Goal: Task Accomplishment & Management: Complete application form

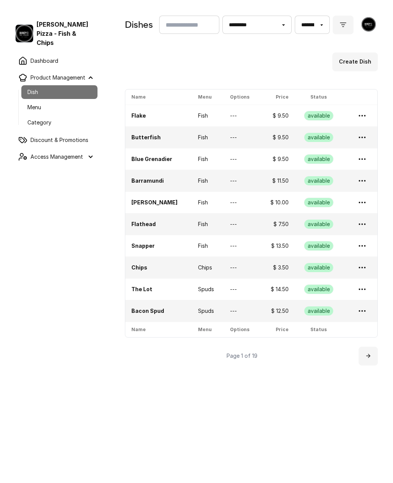
click at [357, 64] on button "Create Dish" at bounding box center [354, 62] width 45 height 18
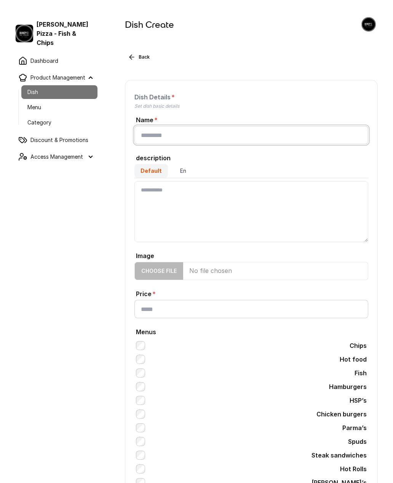
click at [207, 134] on input "Name" at bounding box center [251, 135] width 234 height 18
type input "**********"
click at [207, 210] on textarea "Default" at bounding box center [251, 211] width 234 height 61
click at [248, 192] on textarea "**********" at bounding box center [251, 211] width 234 height 61
click at [320, 196] on textarea "**********" at bounding box center [251, 211] width 234 height 61
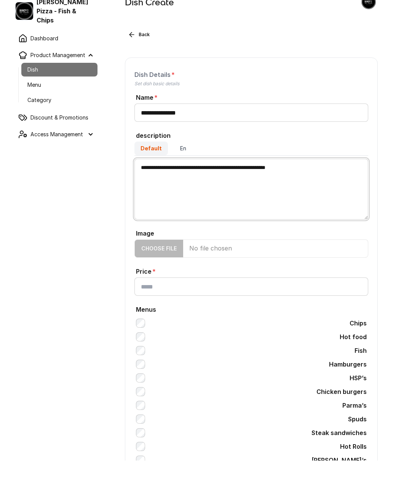
type textarea "**********"
click at [191, 300] on input "Price" at bounding box center [251, 309] width 234 height 18
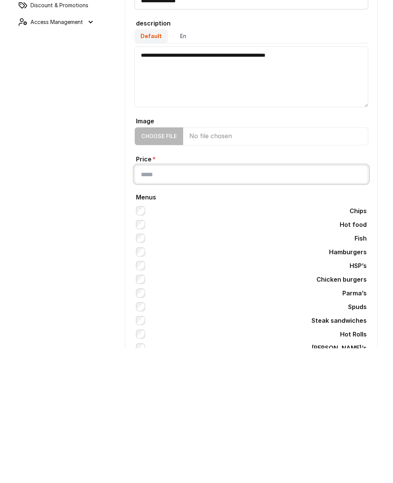
type input "*****"
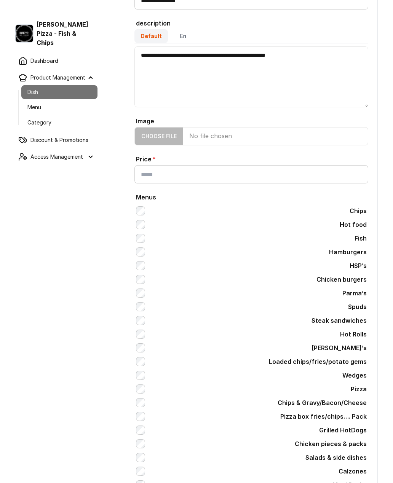
click at [178, 139] on input "Image" at bounding box center [251, 136] width 234 height 18
type input "**********"
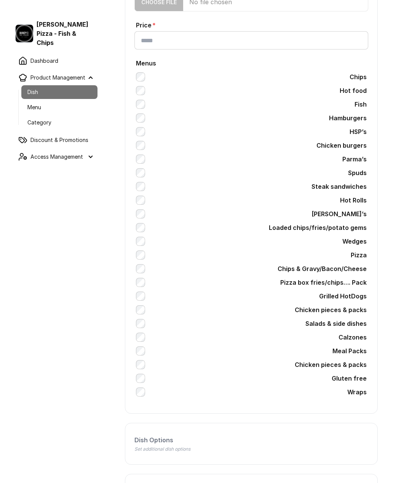
scroll to position [327, 0]
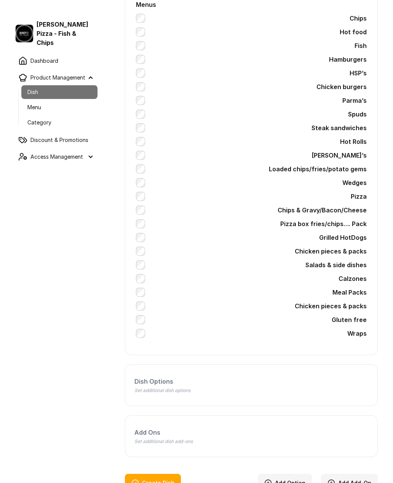
click at [164, 481] on button "Create Dish" at bounding box center [153, 483] width 56 height 18
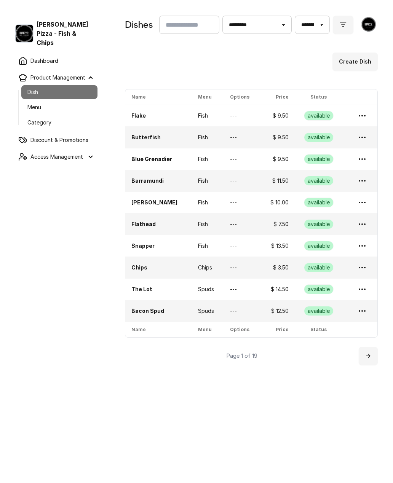
click at [367, 356] on icon at bounding box center [368, 356] width 6 height 6
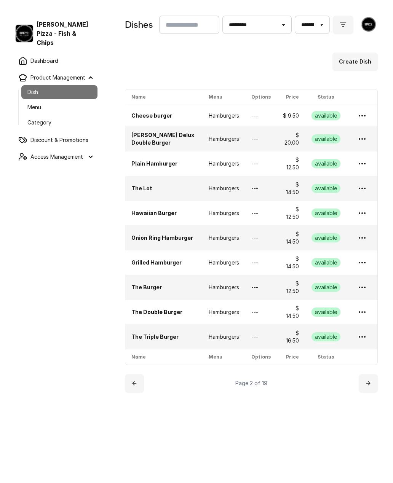
click at [365, 381] on icon at bounding box center [368, 383] width 6 height 6
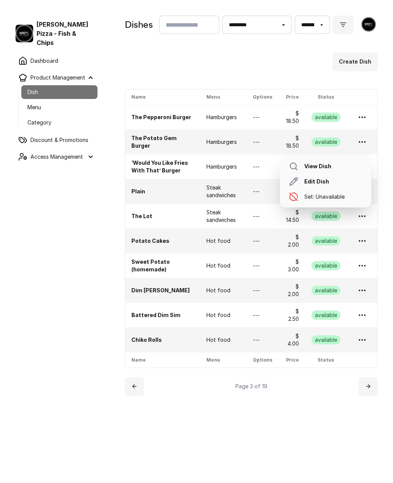
click at [362, 140] on icon at bounding box center [361, 141] width 9 height 9
click at [324, 182] on link "Edit Dish" at bounding box center [325, 181] width 85 height 15
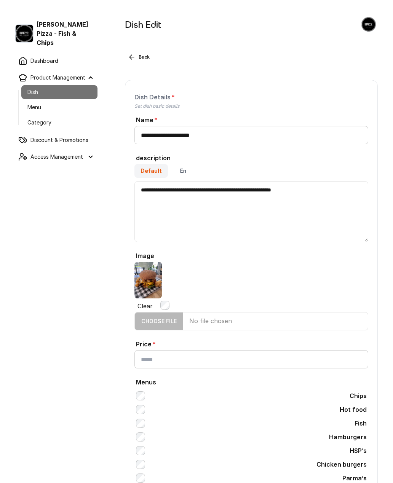
click at [177, 322] on input "Image" at bounding box center [251, 321] width 234 height 18
type input "**********"
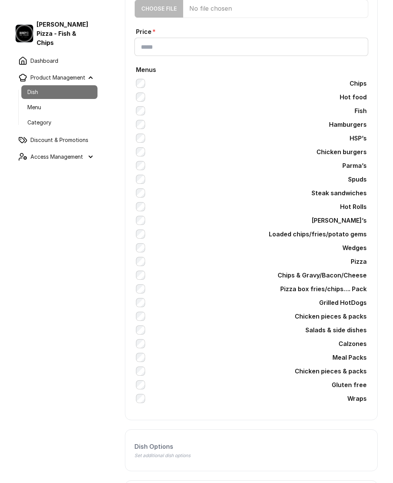
scroll to position [378, 0]
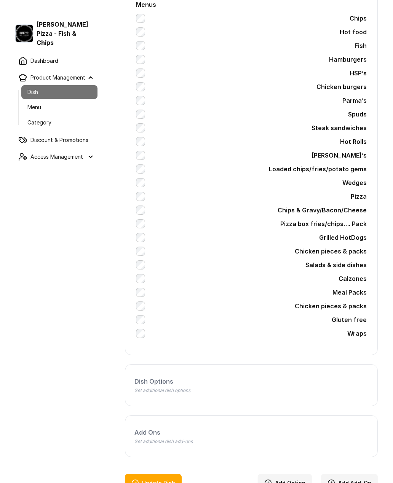
click at [162, 481] on button "Update Dish" at bounding box center [153, 483] width 57 height 18
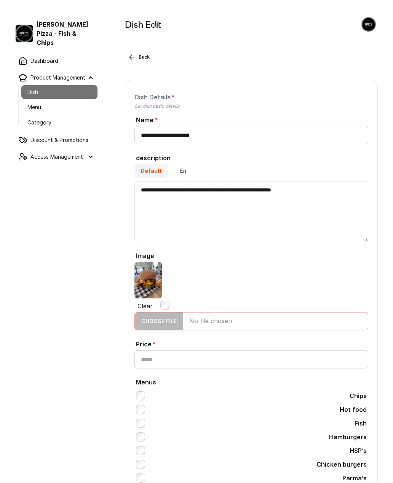
click at [173, 323] on input "Image" at bounding box center [251, 321] width 234 height 18
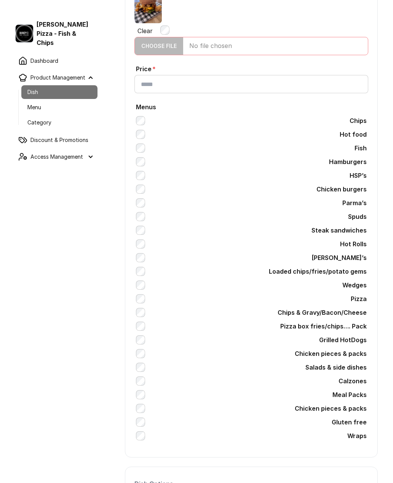
scroll to position [378, 0]
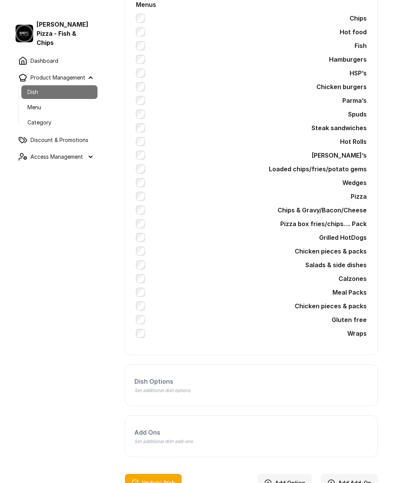
click at [165, 483] on button "Update Dish" at bounding box center [153, 483] width 57 height 18
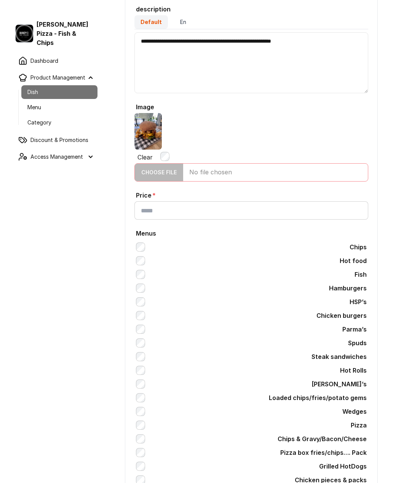
scroll to position [0, 0]
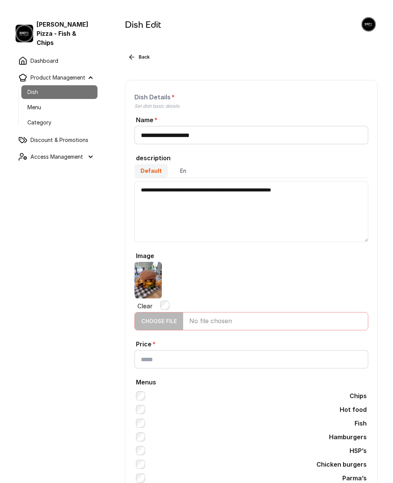
click at [136, 61] on button "Back" at bounding box center [139, 57] width 28 height 9
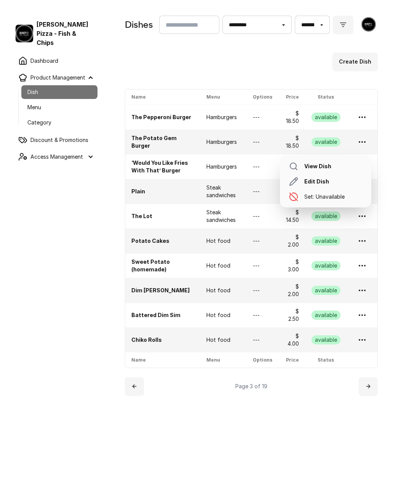
click at [360, 143] on icon at bounding box center [361, 141] width 9 height 9
click at [337, 199] on link "Set: Unavailable" at bounding box center [325, 196] width 85 height 15
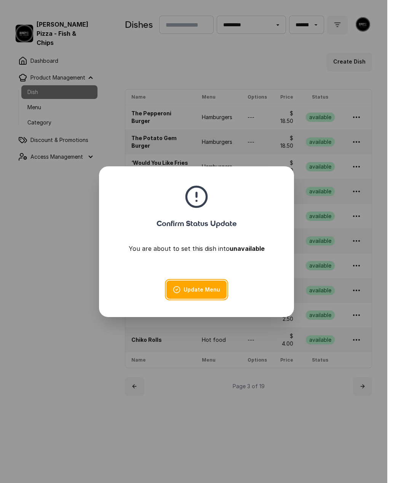
click at [215, 289] on button "Update Menu" at bounding box center [196, 290] width 60 height 18
click at [43, 249] on button "close" at bounding box center [196, 241] width 393 height 483
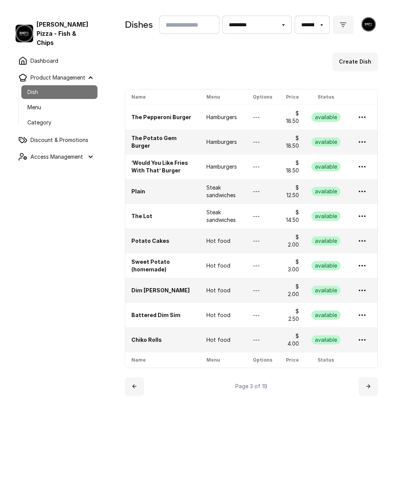
click at [78, 85] on link "Dish" at bounding box center [59, 92] width 76 height 14
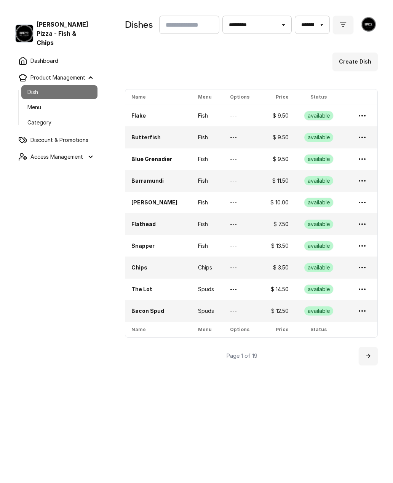
click at [361, 64] on button "Create Dish" at bounding box center [354, 62] width 45 height 18
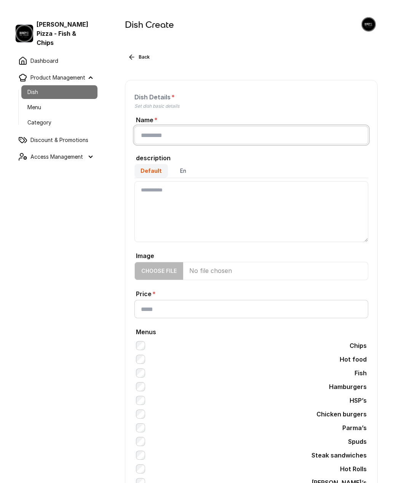
click at [217, 137] on input "Name" at bounding box center [251, 135] width 234 height 18
type input "**********"
click at [228, 198] on textarea "Default" at bounding box center [251, 211] width 234 height 61
click at [168, 197] on textarea "Default" at bounding box center [251, 211] width 234 height 61
paste textarea "**********"
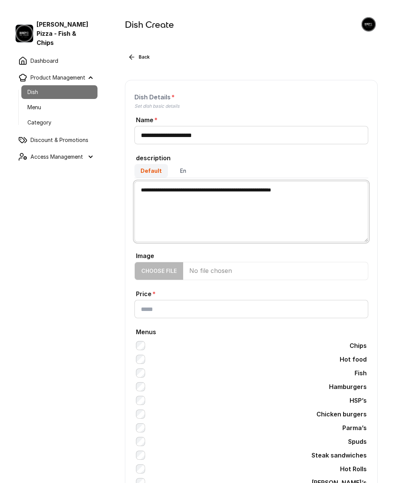
type textarea "**********"
click at [184, 311] on input "Price" at bounding box center [251, 309] width 234 height 18
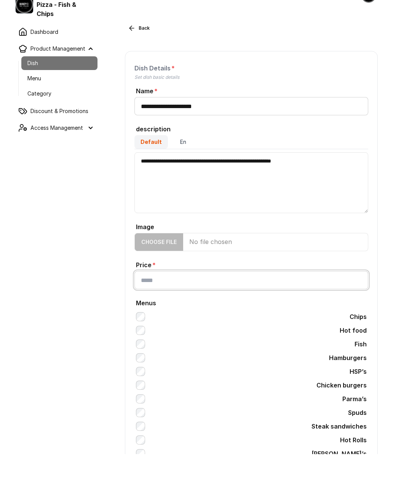
type input "*****"
click at [152, 126] on input "**********" at bounding box center [251, 135] width 234 height 18
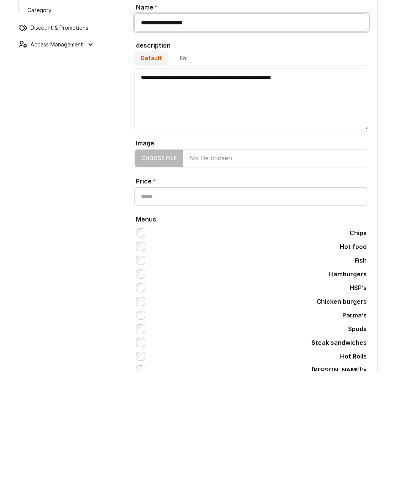
type input "**********"
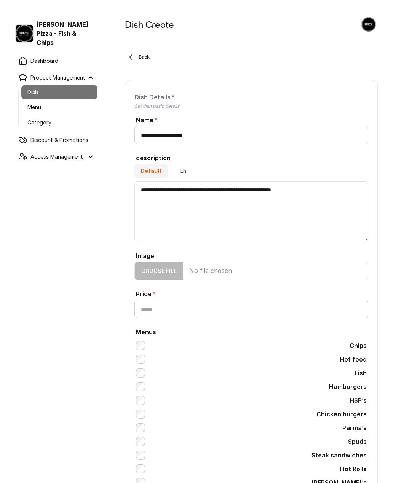
click at [167, 273] on input "Image" at bounding box center [251, 271] width 234 height 18
type input "**********"
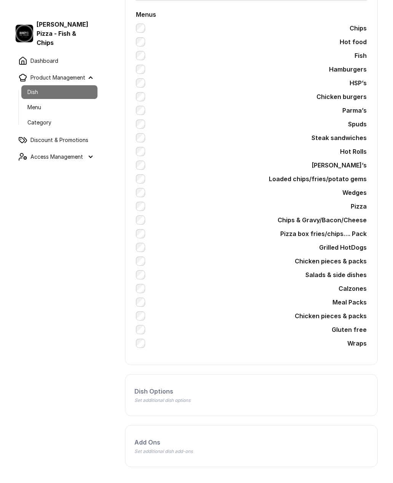
scroll to position [327, 0]
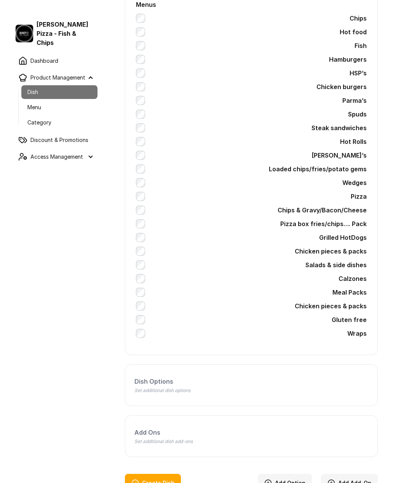
click at [167, 483] on button "Create Dish" at bounding box center [153, 483] width 56 height 18
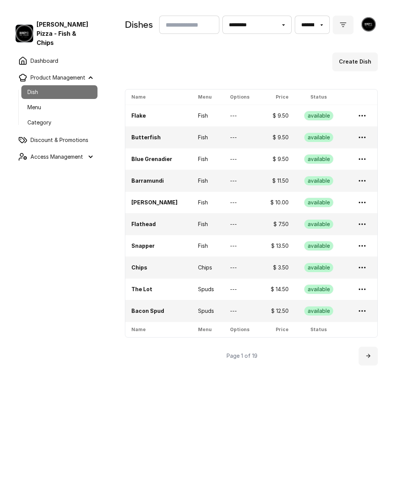
click at [365, 355] on icon at bounding box center [368, 356] width 6 height 6
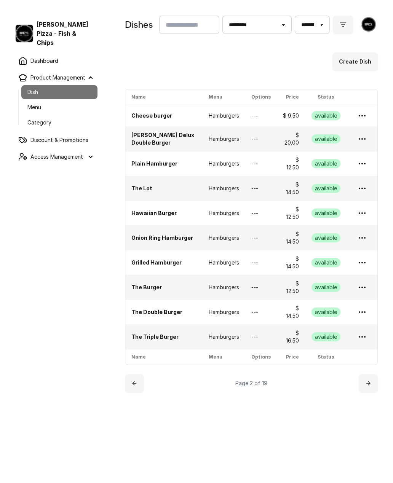
click at [367, 381] on icon at bounding box center [368, 383] width 6 height 6
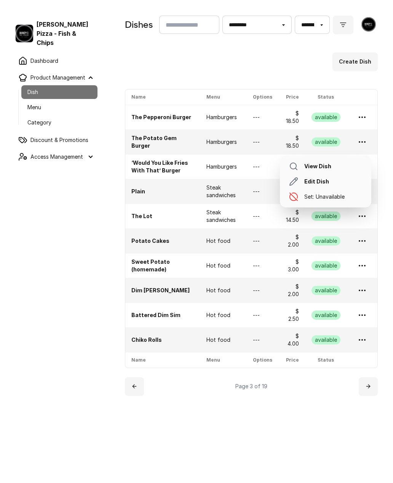
click at [360, 140] on icon at bounding box center [361, 141] width 9 height 9
click at [328, 194] on link "Set: Unavailable" at bounding box center [325, 196] width 85 height 15
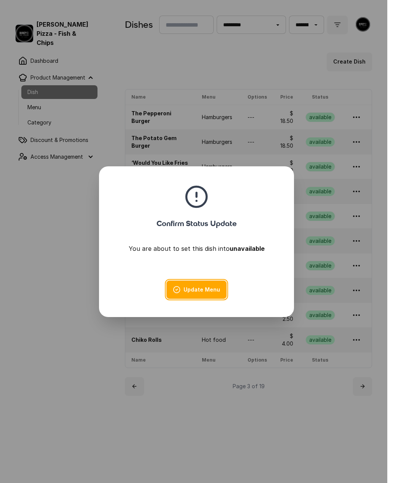
click at [203, 288] on button "Update Menu" at bounding box center [196, 290] width 60 height 18
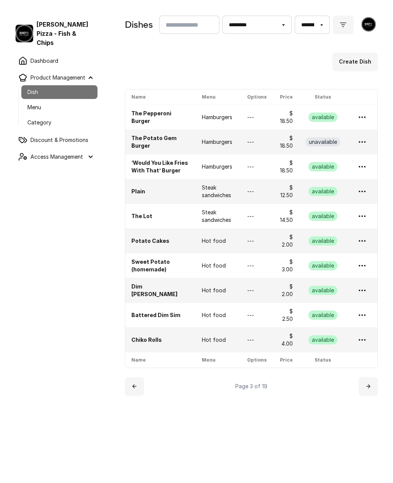
click at [75, 265] on nav "Bondy’s Pizza - Fish & Chips Dashboard Product Management Dish Menu Category Di…" at bounding box center [55, 246] width 110 height 483
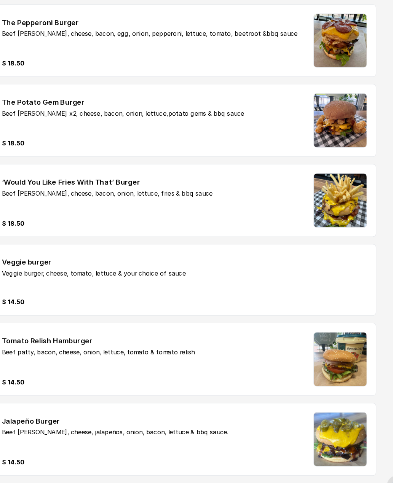
scroll to position [910, 0]
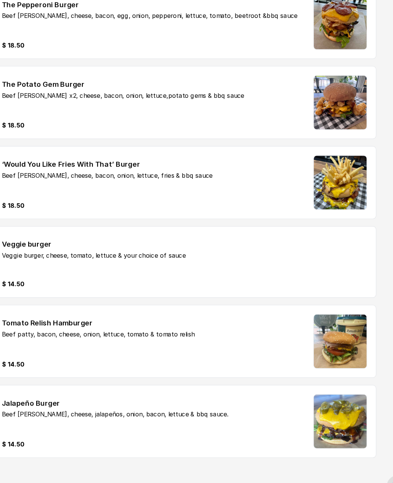
click at [308, 386] on img at bounding box center [331, 409] width 46 height 46
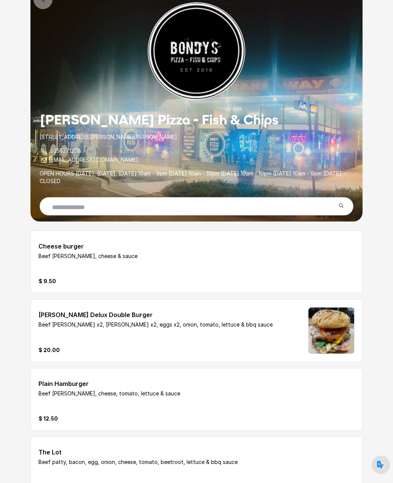
scroll to position [0, 0]
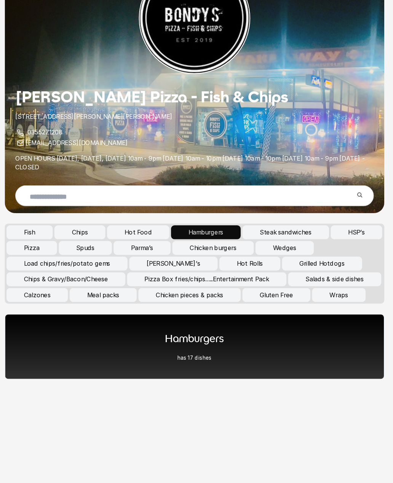
scroll to position [24, 0]
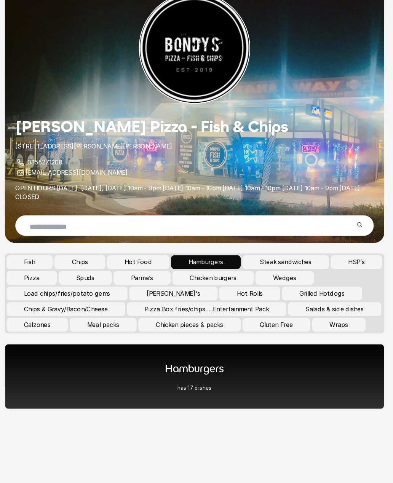
click at [237, 312] on button "Chicken pieces & packs" at bounding box center [191, 318] width 89 height 12
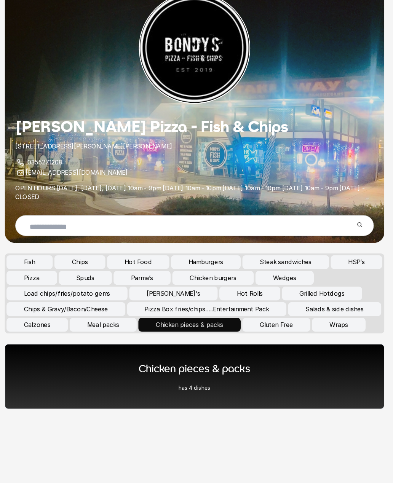
click at [254, 335] on div "Chicken pieces & packs has 4 dishes" at bounding box center [196, 363] width 332 height 57
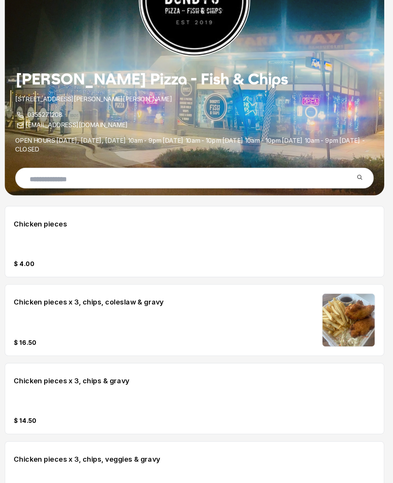
scroll to position [75, 0]
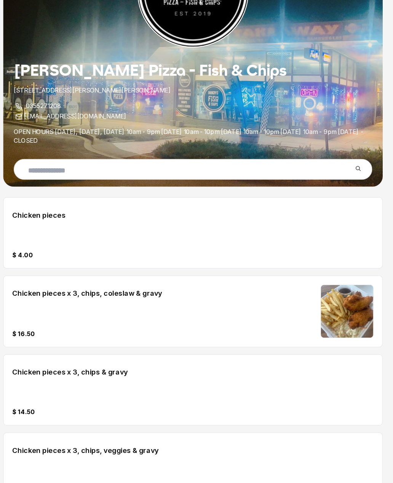
click at [317, 281] on img at bounding box center [331, 281] width 46 height 46
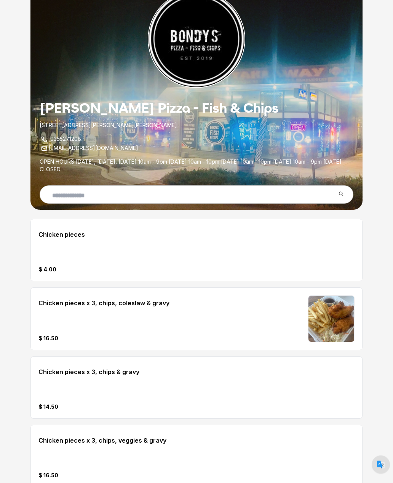
scroll to position [0, 0]
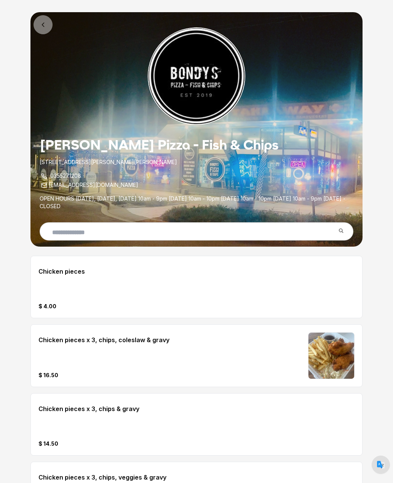
click at [44, 27] on icon at bounding box center [43, 25] width 8 height 8
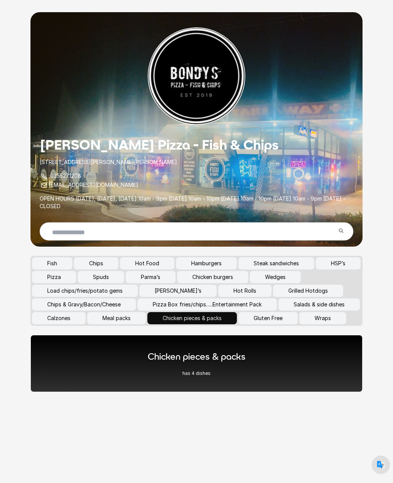
click at [86, 320] on button "Calzones" at bounding box center [59, 318] width 54 height 12
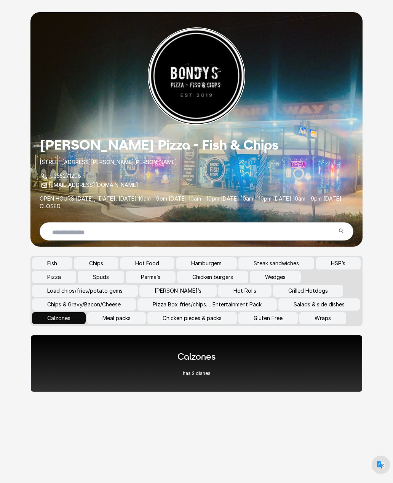
click at [297, 368] on div "Calzones has 2 dishes" at bounding box center [196, 363] width 332 height 57
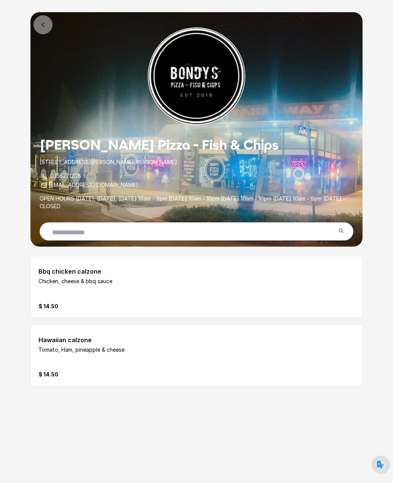
click at [43, 28] on icon at bounding box center [43, 25] width 8 height 8
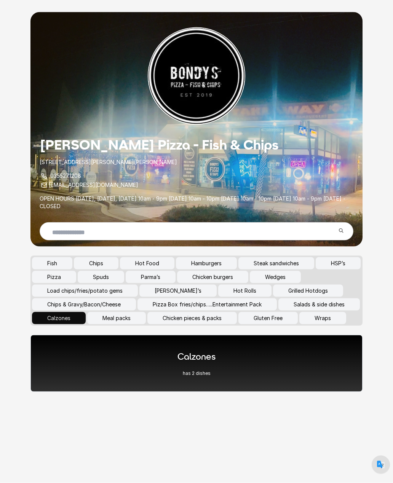
scroll to position [11, 0]
click at [56, 257] on button "Fish" at bounding box center [52, 263] width 40 height 12
click at [277, 363] on div "Fish has 7 dishes" at bounding box center [196, 363] width 332 height 57
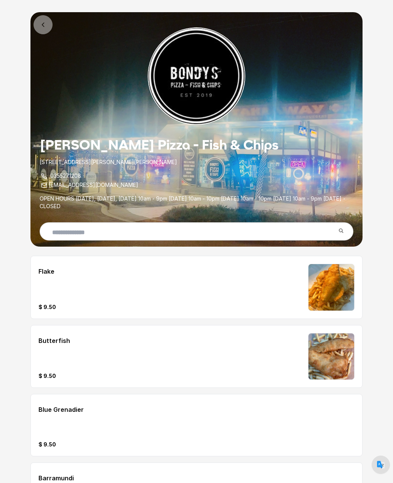
click at [43, 26] on icon at bounding box center [43, 25] width 2 height 4
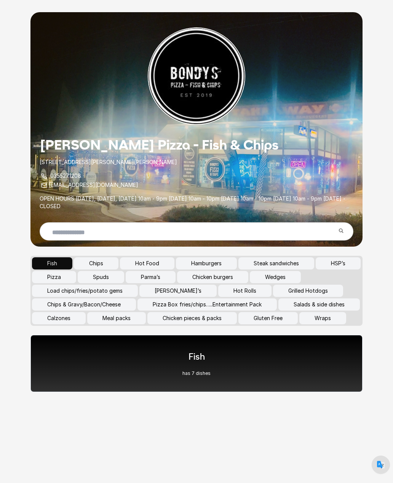
scroll to position [24, 0]
click at [238, 312] on button "Gluten Free" at bounding box center [267, 318] width 59 height 12
click at [311, 350] on div "Gluten free has 15 dishes" at bounding box center [196, 363] width 332 height 57
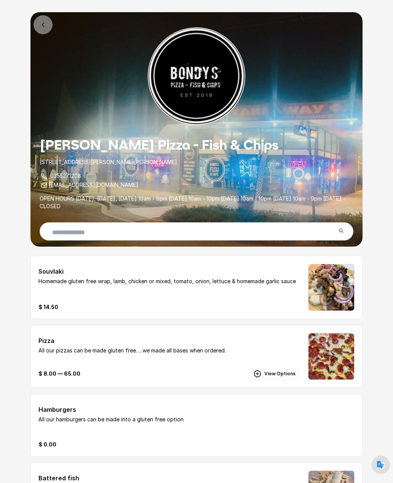
click at [45, 26] on icon at bounding box center [43, 25] width 8 height 8
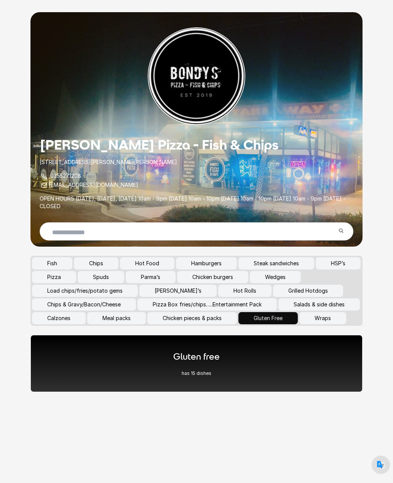
click at [124, 278] on button "Spuds" at bounding box center [101, 277] width 46 height 12
click at [311, 366] on div "Spuds has 9 dishes" at bounding box center [196, 363] width 332 height 57
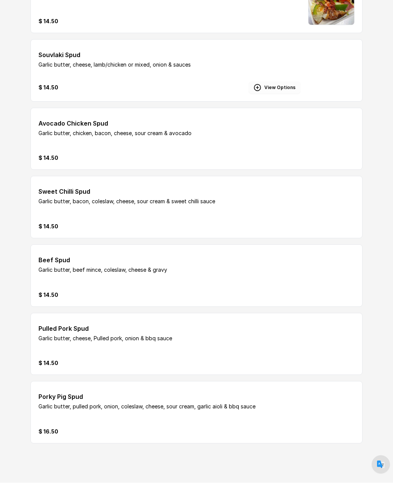
scroll to position [426, 0]
